Goal: Check status

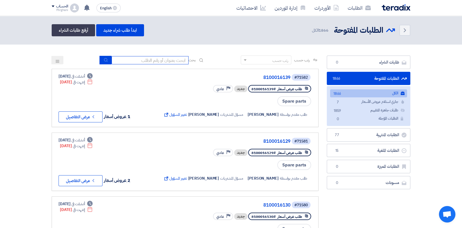
click at [170, 59] on input at bounding box center [150, 60] width 77 height 8
type input "70924"
click at [104, 60] on use "submit" at bounding box center [106, 60] width 4 height 4
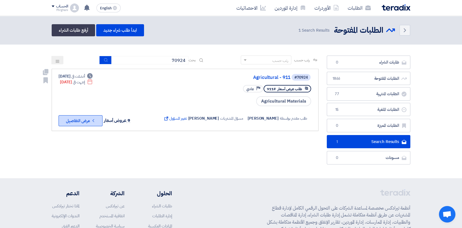
click at [87, 119] on button "Check details عرض التفاصيل" at bounding box center [81, 120] width 44 height 11
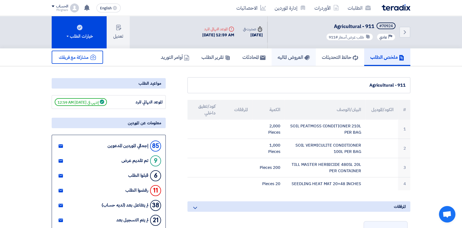
click at [284, 60] on h5 "العروض الماليه" at bounding box center [293, 57] width 32 height 6
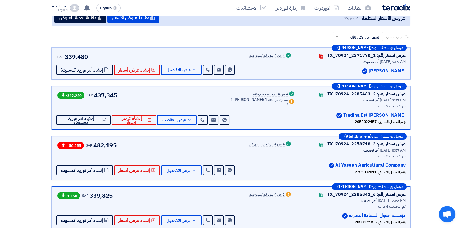
scroll to position [91, 0]
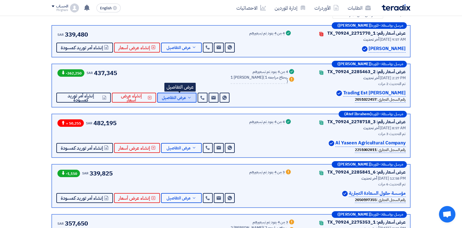
click at [180, 96] on span "عرض التفاصيل" at bounding box center [174, 98] width 24 height 4
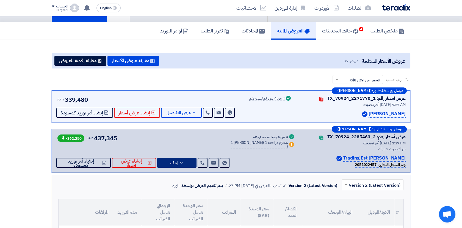
scroll to position [0, 0]
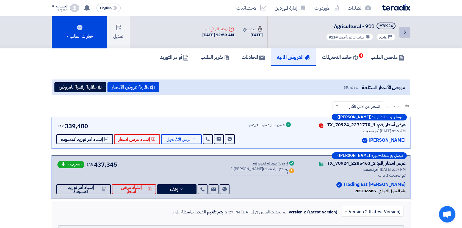
click at [408, 34] on icon "Back" at bounding box center [404, 32] width 7 height 7
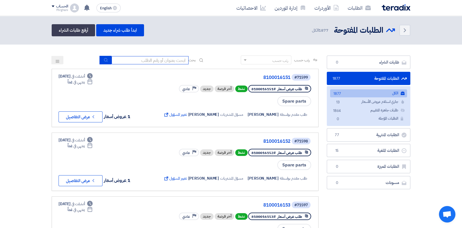
click at [141, 61] on input at bounding box center [150, 60] width 77 height 8
type input "70924"
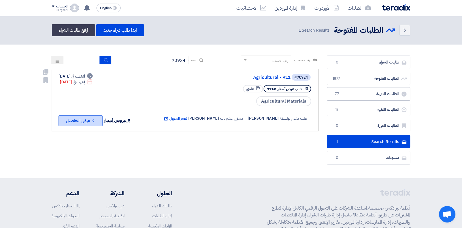
click at [92, 124] on button "Check details عرض التفاصيل" at bounding box center [81, 120] width 44 height 11
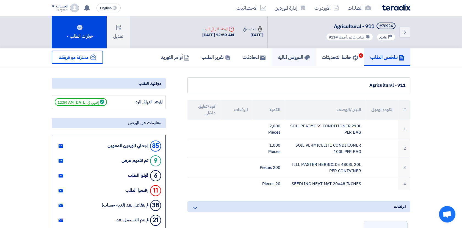
click at [288, 58] on h5 "العروض الماليه" at bounding box center [293, 57] width 32 height 6
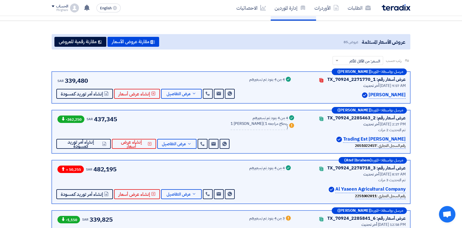
scroll to position [30, 0]
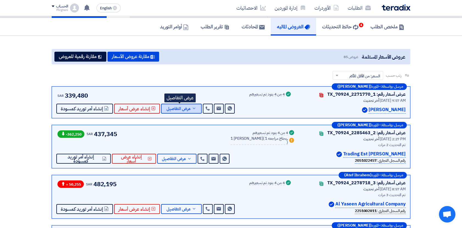
click at [182, 107] on span "عرض التفاصيل" at bounding box center [178, 109] width 24 height 4
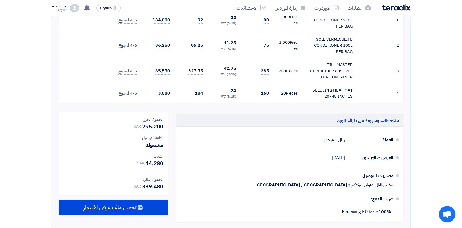
scroll to position [213, 0]
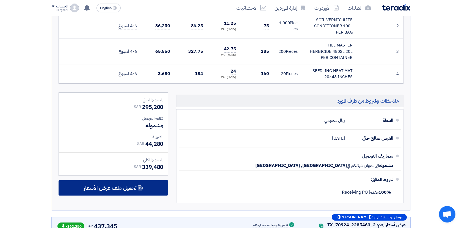
click at [119, 189] on span "تحميل ملف عرض الأسعار" at bounding box center [110, 187] width 53 height 5
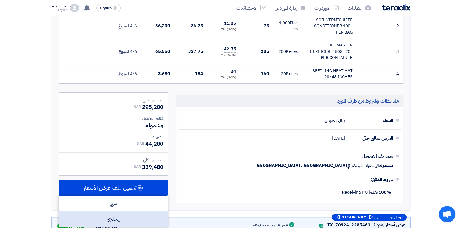
click at [119, 216] on div "إنجليزي" at bounding box center [113, 218] width 109 height 15
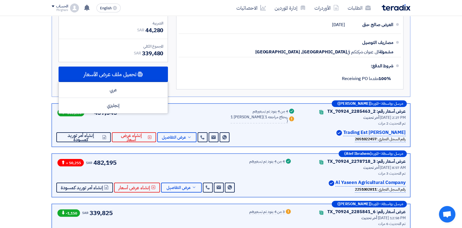
scroll to position [336, 0]
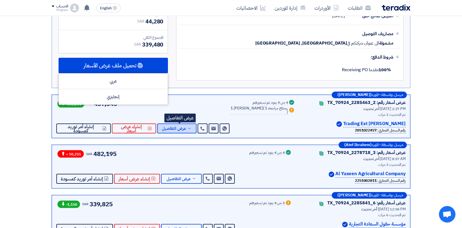
click at [186, 129] on span "عرض التفاصيل" at bounding box center [174, 128] width 24 height 4
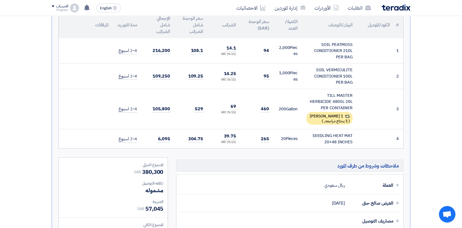
scroll to position [275, 0]
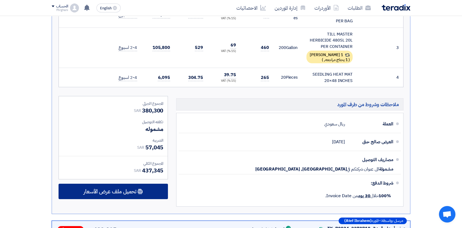
click at [127, 191] on span "تحميل ملف عرض الأسعار" at bounding box center [110, 191] width 53 height 5
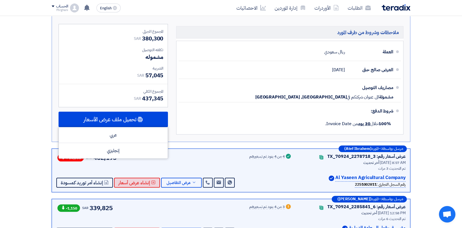
scroll to position [366, 0]
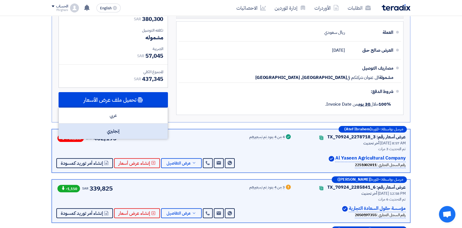
click at [124, 134] on div "إنجليزي" at bounding box center [113, 130] width 109 height 15
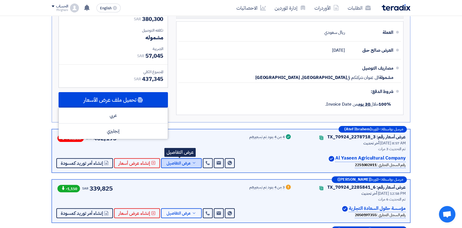
click at [184, 163] on span "عرض التفاصيل" at bounding box center [178, 163] width 24 height 4
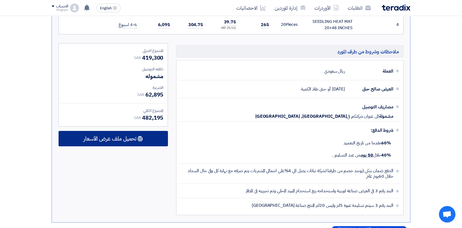
click at [125, 136] on span "تحميل ملف عرض الأسعار" at bounding box center [110, 138] width 53 height 5
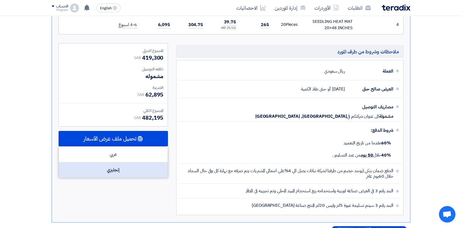
click at [124, 169] on div "إنجليزي" at bounding box center [113, 169] width 109 height 15
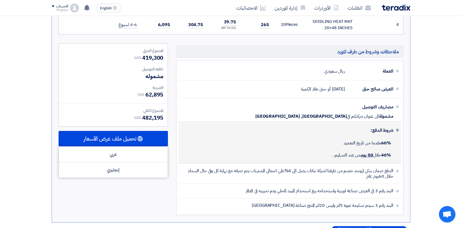
scroll to position [519, 0]
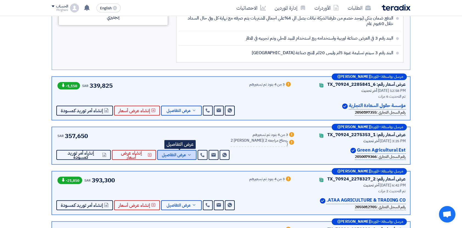
click at [175, 153] on span "عرض التفاصيل" at bounding box center [174, 155] width 24 height 4
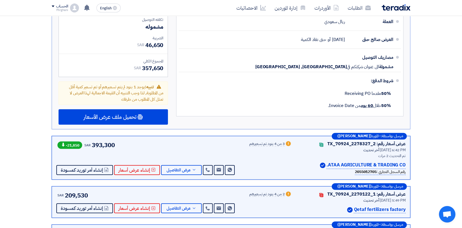
scroll to position [610, 0]
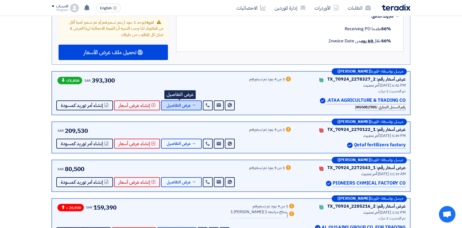
click at [178, 106] on span "عرض التفاصيل" at bounding box center [178, 105] width 24 height 4
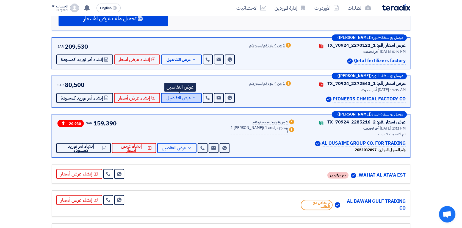
scroll to position [671, 0]
